Goal: Task Accomplishment & Management: Use online tool/utility

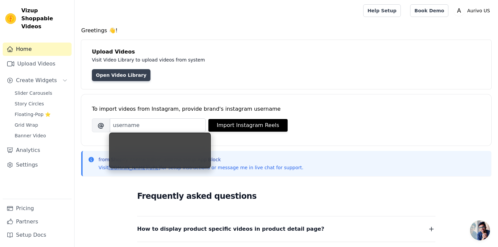
click at [120, 75] on link "Open Video Library" at bounding box center [121, 75] width 59 height 12
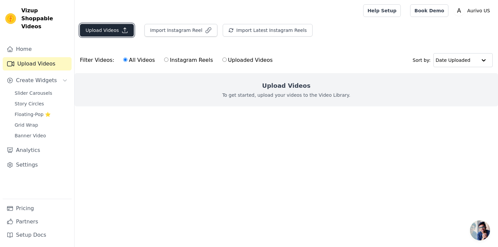
click at [114, 32] on button "Upload Videos" at bounding box center [107, 30] width 54 height 13
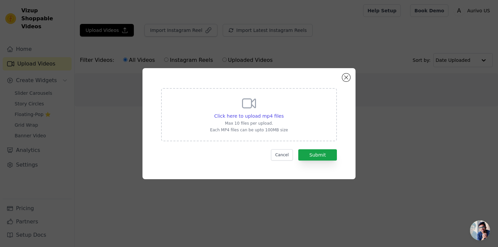
click at [250, 105] on icon at bounding box center [249, 103] width 16 height 16
click at [283, 112] on input "Click here to upload mp4 files Max 10 files per upload. Each MP4 files can be u…" at bounding box center [283, 112] width 0 height 0
type input "C:\fakepath\0816(1).mp4"
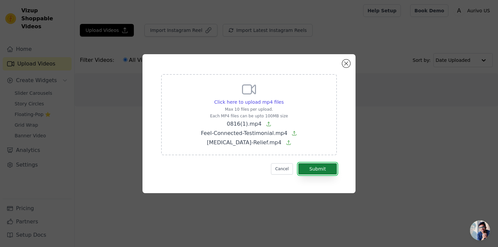
click at [326, 167] on button "Submit" at bounding box center [317, 168] width 39 height 11
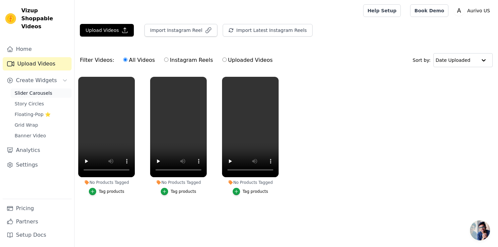
click at [44, 90] on span "Slider Carousels" at bounding box center [34, 93] width 38 height 7
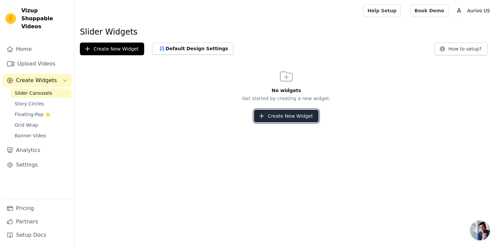
click at [280, 117] on button "Create New Widget" at bounding box center [286, 116] width 64 height 13
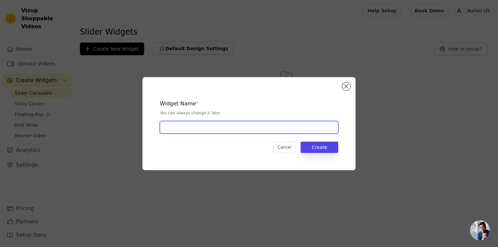
click at [268, 132] on input "text" at bounding box center [249, 127] width 178 height 13
type input "Aurivo 1"
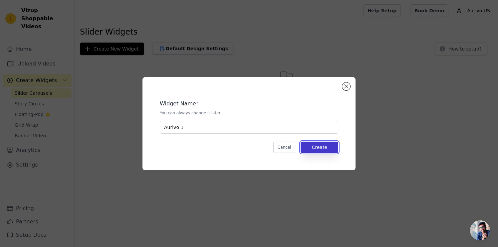
click at [335, 145] on button "Create" at bounding box center [319, 147] width 38 height 11
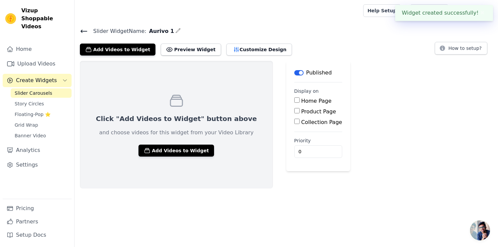
click at [294, 111] on input "Product Page" at bounding box center [296, 110] width 5 height 5
checkbox input "true"
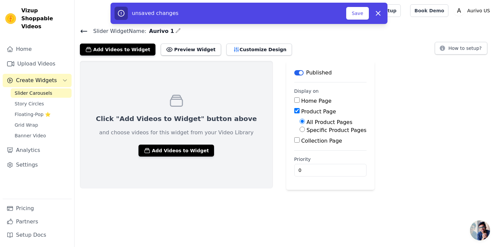
click at [299, 130] on input "Specific Product Pages" at bounding box center [301, 129] width 5 height 5
radio input "true"
click at [299, 140] on button "Select Products" at bounding box center [321, 145] width 45 height 11
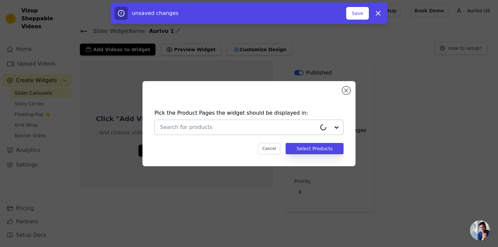
click at [258, 131] on div at bounding box center [238, 127] width 156 height 15
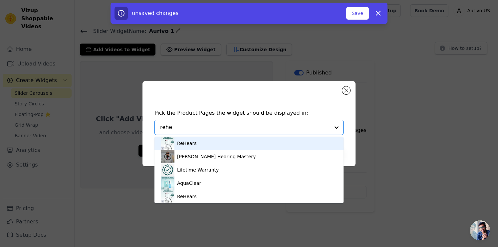
type input "rehea"
click at [241, 142] on div "ReHears" at bounding box center [249, 143] width 176 height 13
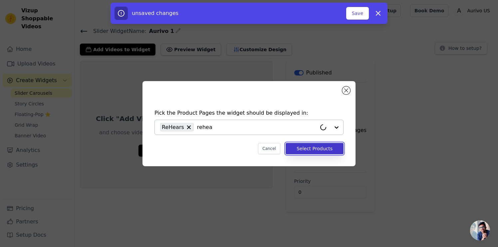
click at [302, 151] on button "Select Products" at bounding box center [314, 148] width 58 height 11
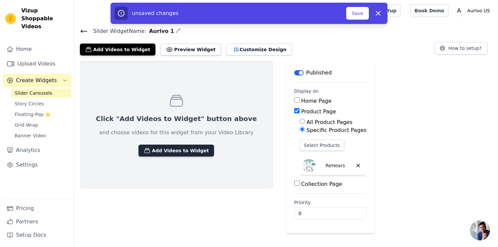
click at [161, 151] on button "Add Videos to Widget" at bounding box center [176, 151] width 76 height 12
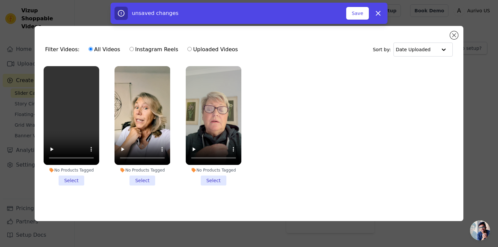
click at [80, 179] on li "No Products Tagged Select" at bounding box center [72, 126] width 56 height 120
click at [0, 0] on input "No Products Tagged Select" at bounding box center [0, 0] width 0 height 0
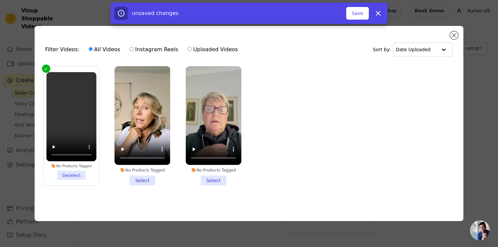
click at [136, 180] on li "No Products Tagged Select" at bounding box center [142, 126] width 56 height 120
click at [0, 0] on input "No Products Tagged Select" at bounding box center [0, 0] width 0 height 0
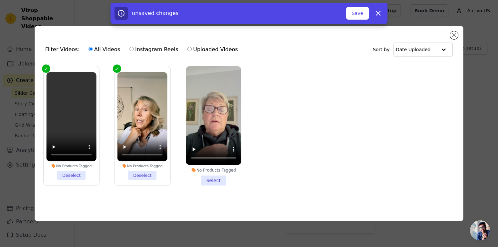
click at [206, 178] on li "No Products Tagged Select" at bounding box center [214, 126] width 56 height 120
click at [0, 0] on input "No Products Tagged Select" at bounding box center [0, 0] width 0 height 0
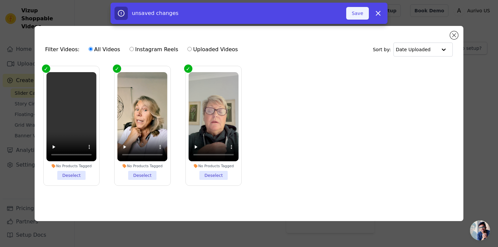
click at [363, 12] on button "Save" at bounding box center [357, 13] width 23 height 13
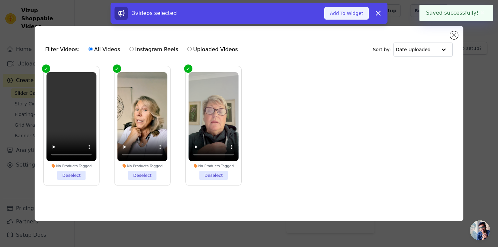
click at [339, 10] on button "Add To Widget" at bounding box center [346, 13] width 45 height 13
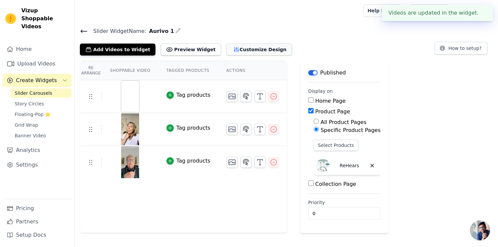
click at [261, 50] on button "Customize Design" at bounding box center [259, 50] width 66 height 12
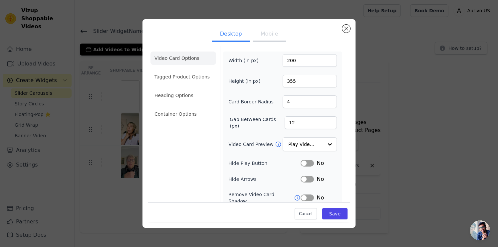
click at [268, 32] on button "Mobile" at bounding box center [268, 34] width 33 height 15
click at [344, 32] on div "Desktop Mobile Video Card Options Tagged Product Options Heading Options Contai…" at bounding box center [248, 123] width 213 height 208
click at [346, 27] on button "Close modal" at bounding box center [346, 29] width 8 height 8
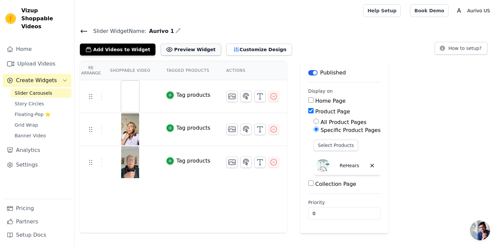
click at [187, 53] on button "Preview Widget" at bounding box center [191, 50] width 60 height 12
click at [234, 50] on icon "button" at bounding box center [236, 49] width 4 height 5
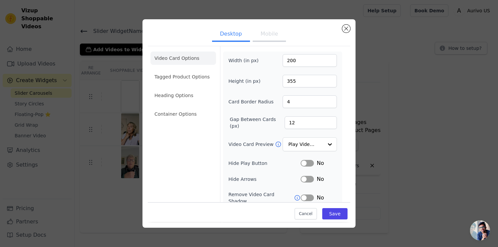
click at [260, 32] on button "Mobile" at bounding box center [268, 34] width 33 height 15
click at [184, 107] on li "Tagged Product Options" at bounding box center [183, 113] width 66 height 13
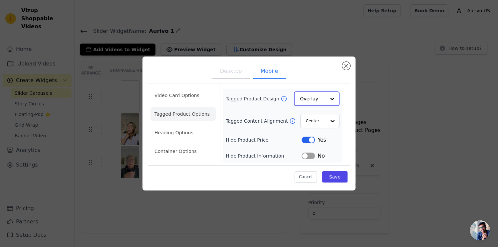
click at [300, 96] on input "Tagged Product Design" at bounding box center [313, 98] width 26 height 13
click at [279, 109] on div "Tagged Product Design Overlay Tagged Content Alignment Center Hide Product Pric…" at bounding box center [283, 126] width 114 height 68
click at [305, 155] on button "Label" at bounding box center [307, 155] width 13 height 7
click at [166, 131] on li "Heading Options" at bounding box center [183, 132] width 66 height 13
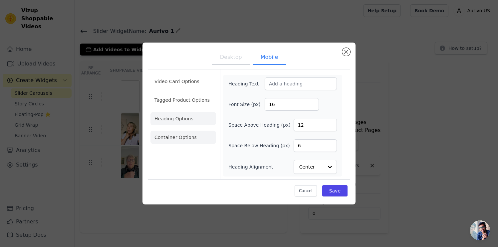
click at [167, 142] on li "Container Options" at bounding box center [183, 137] width 66 height 13
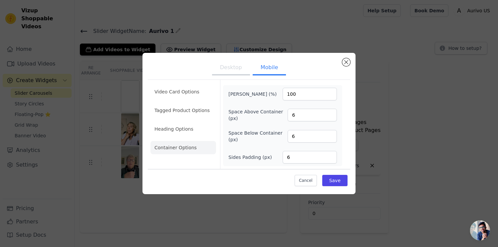
click at [234, 71] on button "Desktop" at bounding box center [231, 68] width 38 height 15
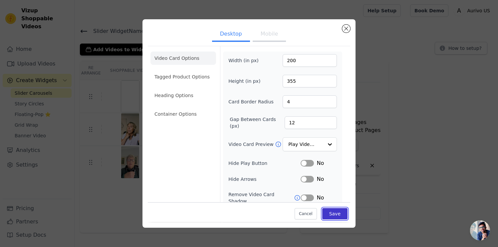
click at [326, 212] on button "Save" at bounding box center [334, 214] width 25 height 11
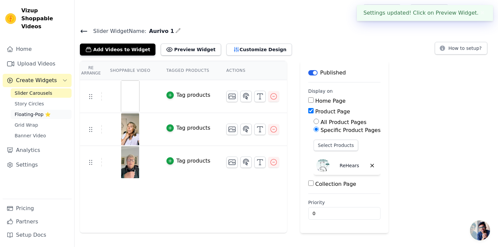
click at [33, 111] on span "Floating-Pop ⭐" at bounding box center [33, 114] width 36 height 7
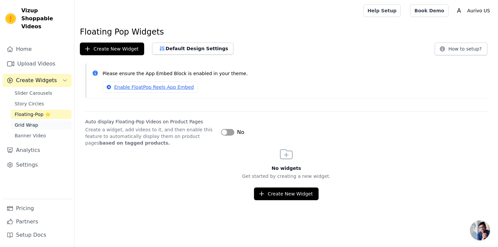
click at [32, 122] on span "Grid Wrap" at bounding box center [26, 125] width 23 height 7
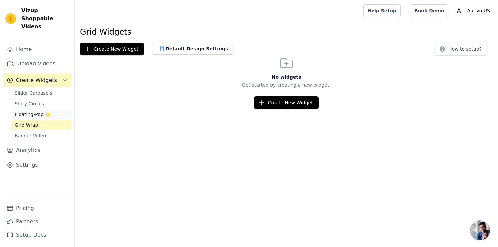
click at [35, 111] on span "Floating-Pop ⭐" at bounding box center [33, 114] width 36 height 7
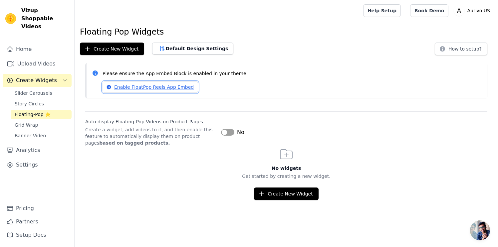
click at [127, 88] on link "Enable FloatPop Reels App Embed" at bounding box center [149, 86] width 95 height 11
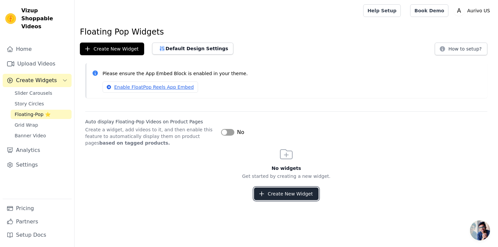
click at [268, 188] on button "Create New Widget" at bounding box center [286, 194] width 64 height 13
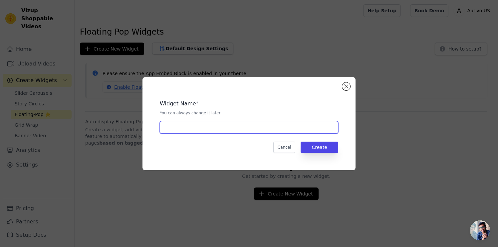
click at [229, 129] on input "text" at bounding box center [249, 127] width 178 height 13
type input "aurivo 2"
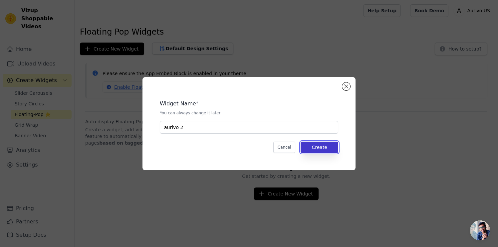
click at [333, 145] on button "Create" at bounding box center [319, 147] width 38 height 11
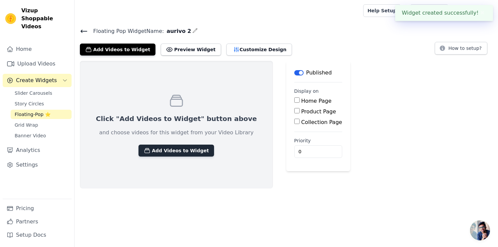
click at [175, 154] on button "Add Videos to Widget" at bounding box center [176, 151] width 76 height 12
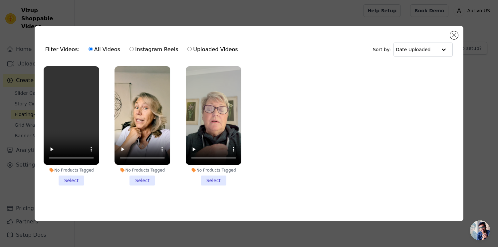
click at [68, 181] on li "No Products Tagged Select" at bounding box center [72, 126] width 56 height 120
click at [0, 0] on input "No Products Tagged Select" at bounding box center [0, 0] width 0 height 0
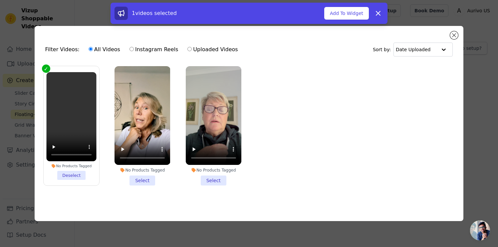
click at [132, 181] on li "No Products Tagged Select" at bounding box center [142, 126] width 56 height 120
click at [0, 0] on input "No Products Tagged Select" at bounding box center [0, 0] width 0 height 0
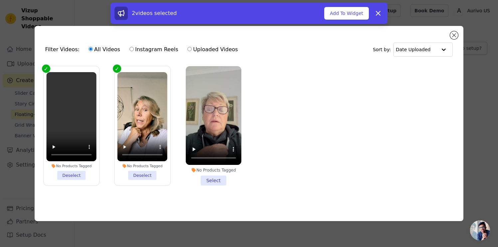
click at [203, 181] on li "No Products Tagged Select" at bounding box center [214, 126] width 56 height 120
click at [0, 0] on input "No Products Tagged Select" at bounding box center [0, 0] width 0 height 0
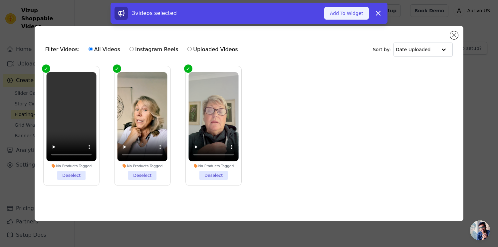
click at [342, 14] on button "Add To Widget" at bounding box center [346, 13] width 45 height 13
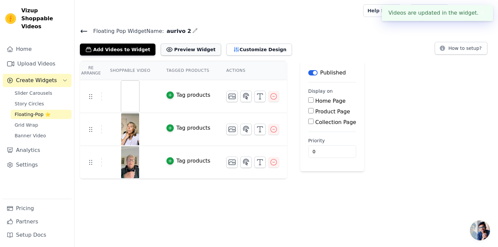
click at [178, 48] on button "Preview Widget" at bounding box center [191, 50] width 60 height 12
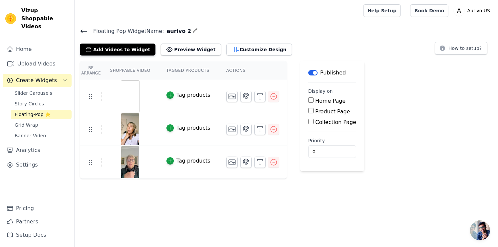
click at [83, 30] on icon at bounding box center [84, 31] width 8 height 8
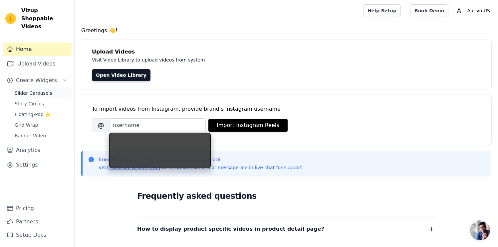
click at [32, 89] on link "Slider Carousels" at bounding box center [41, 92] width 61 height 9
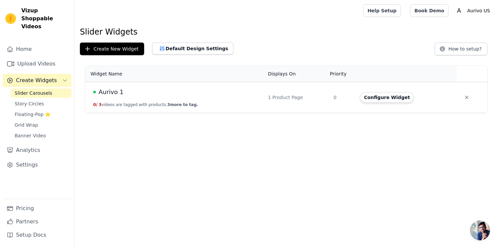
click at [199, 87] on td "Aurivo 1 0 / 3 videos are tagged with products. 3 more to tag." at bounding box center [174, 97] width 179 height 31
click at [399, 98] on button "Configure Widget" at bounding box center [387, 97] width 54 height 11
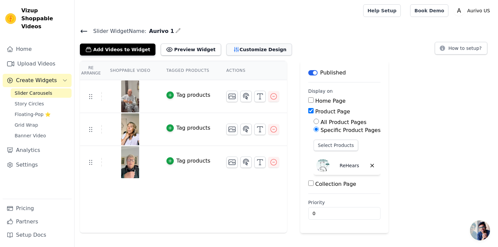
click at [235, 47] on button "Customize Design" at bounding box center [259, 50] width 66 height 12
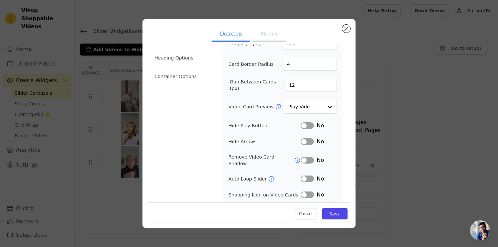
scroll to position [50, 0]
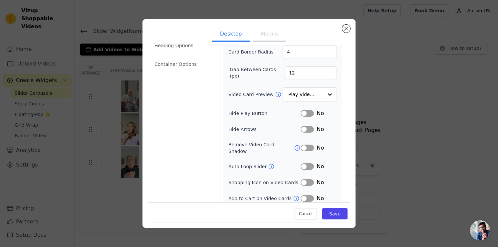
click at [267, 30] on button "Mobile" at bounding box center [268, 34] width 33 height 15
click at [296, 146] on icon at bounding box center [297, 148] width 5 height 5
click at [269, 164] on icon at bounding box center [271, 166] width 5 height 5
click at [308, 163] on button "Label" at bounding box center [306, 166] width 13 height 7
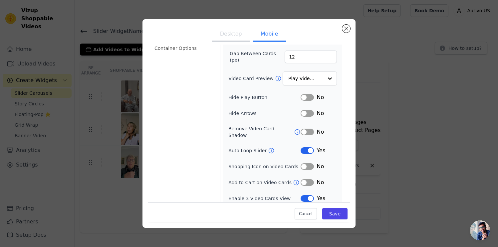
click at [306, 196] on button "Label" at bounding box center [306, 198] width 13 height 7
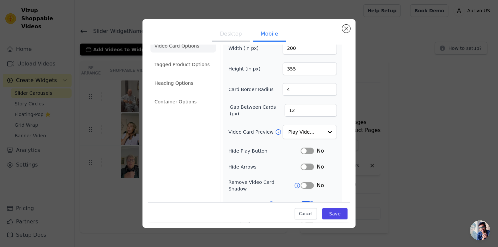
scroll to position [0, 0]
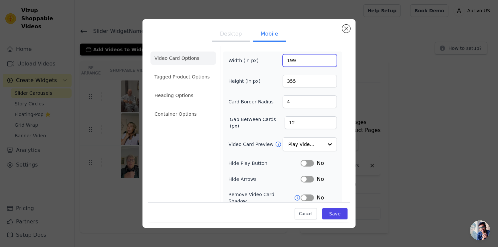
click at [328, 63] on input "199" at bounding box center [309, 60] width 54 height 13
click at [328, 63] on input "198" at bounding box center [309, 60] width 54 height 13
click at [328, 63] on input "159" at bounding box center [309, 60] width 54 height 13
click at [328, 63] on input "158" at bounding box center [309, 60] width 54 height 13
click at [328, 63] on input "157" at bounding box center [309, 60] width 54 height 13
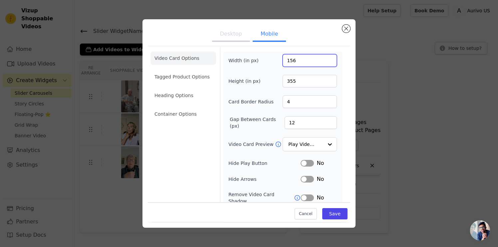
click at [328, 63] on input "156" at bounding box center [309, 60] width 54 height 13
click at [328, 63] on input "155" at bounding box center [309, 60] width 54 height 13
click at [328, 63] on input "154" at bounding box center [309, 60] width 54 height 13
click at [328, 63] on input "153" at bounding box center [309, 60] width 54 height 13
click at [328, 63] on input "152" at bounding box center [309, 60] width 54 height 13
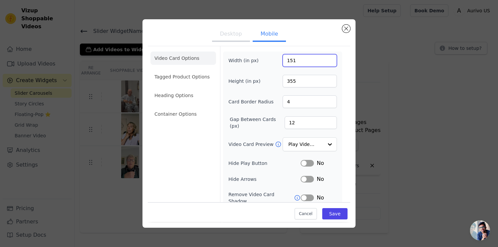
click at [328, 63] on input "151" at bounding box center [309, 60] width 54 height 13
type input "150"
click at [328, 63] on input "150" at bounding box center [309, 60] width 54 height 13
click at [331, 84] on input "319" at bounding box center [309, 81] width 54 height 13
click at [331, 84] on input "318" at bounding box center [309, 81] width 54 height 13
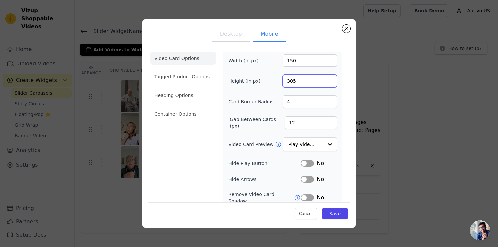
click at [331, 84] on input "305" at bounding box center [309, 81] width 54 height 13
click at [331, 84] on input "304" at bounding box center [309, 81] width 54 height 13
click at [331, 84] on input "303" at bounding box center [309, 81] width 54 height 13
click at [331, 84] on input "302" at bounding box center [309, 81] width 54 height 13
click at [331, 84] on input "301" at bounding box center [309, 81] width 54 height 13
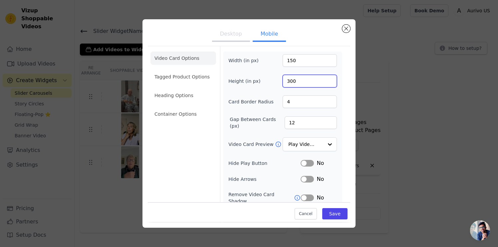
click at [331, 84] on input "300" at bounding box center [309, 81] width 54 height 13
click at [331, 84] on input "299" at bounding box center [309, 81] width 54 height 13
click at [331, 84] on input "298" at bounding box center [309, 81] width 54 height 13
click at [331, 84] on input "297" at bounding box center [309, 81] width 54 height 13
click at [331, 84] on input "296" at bounding box center [309, 81] width 54 height 13
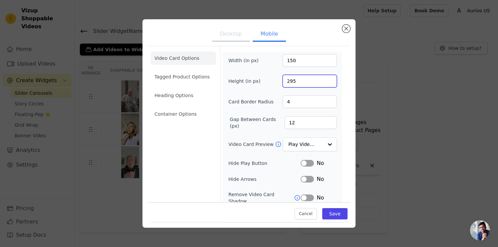
click at [331, 84] on input "295" at bounding box center [309, 81] width 54 height 13
click at [331, 84] on input "294" at bounding box center [309, 81] width 54 height 13
click at [331, 84] on input "293" at bounding box center [309, 81] width 54 height 13
click at [331, 84] on input "292" at bounding box center [309, 81] width 54 height 13
click at [331, 84] on input "291" at bounding box center [309, 81] width 54 height 13
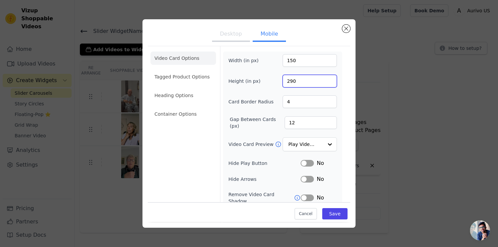
click at [331, 84] on input "290" at bounding box center [309, 81] width 54 height 13
click at [331, 84] on input "289" at bounding box center [309, 81] width 54 height 13
type input "288"
click at [331, 84] on input "288" at bounding box center [309, 81] width 54 height 13
click at [328, 215] on button "Save" at bounding box center [334, 214] width 25 height 11
